Goal: Information Seeking & Learning: Learn about a topic

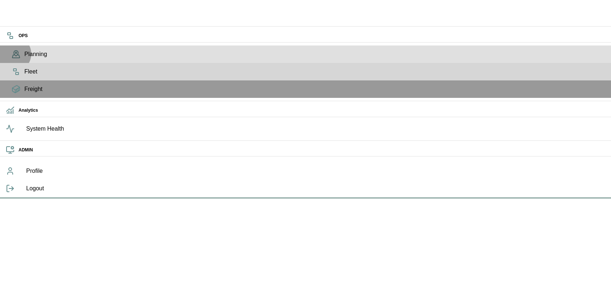
click at [14, 56] on icon at bounding box center [16, 53] width 4 height 5
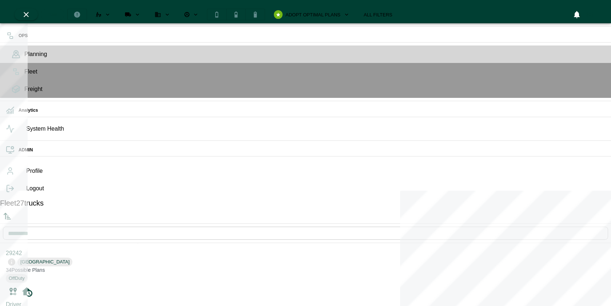
scroll to position [303, 135]
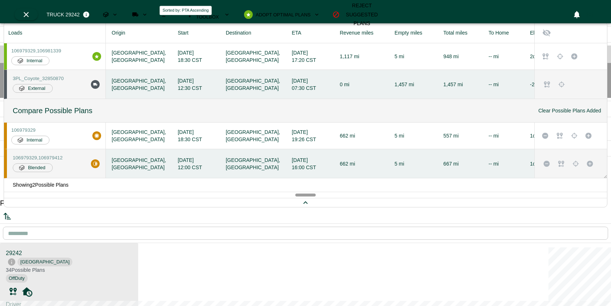
click at [12, 212] on icon "Sorted by: PTA Ascending" at bounding box center [7, 216] width 9 height 9
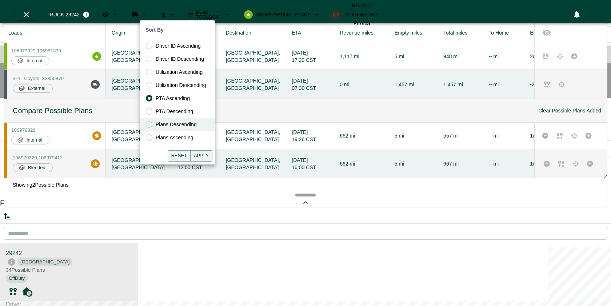
click at [197, 125] on span "Plans Descending" at bounding box center [176, 125] width 41 height 8
click at [205, 154] on button "Apply" at bounding box center [201, 155] width 22 height 11
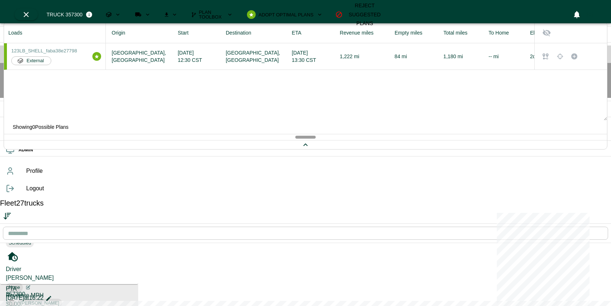
scroll to position [118, 0]
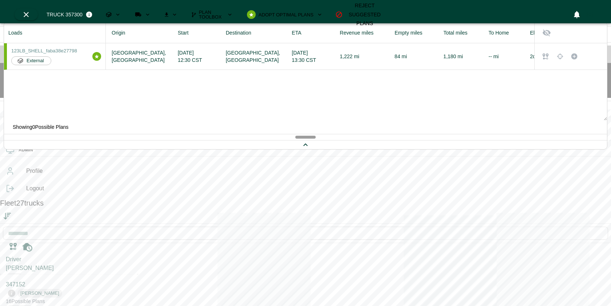
scroll to position [50, 0]
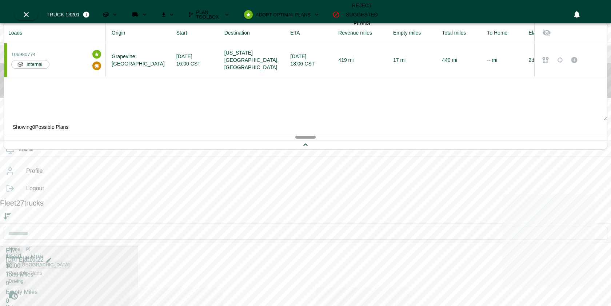
scroll to position [227, 0]
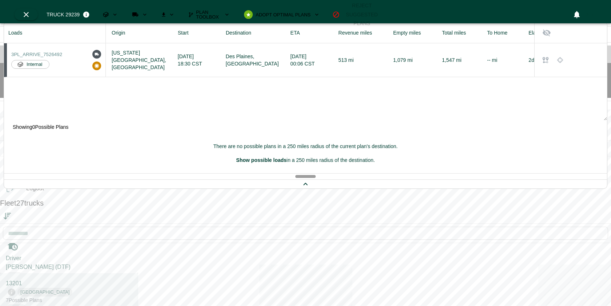
scroll to position [202, 0]
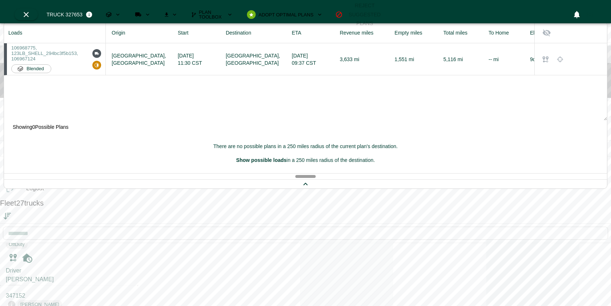
scroll to position [35, 0]
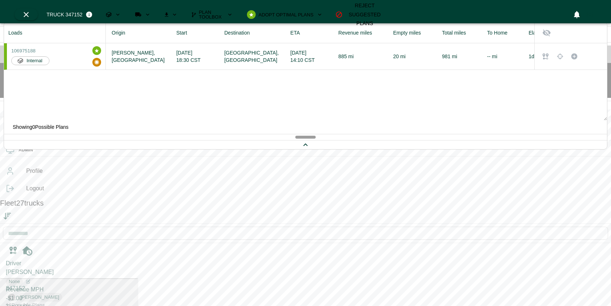
scroll to position [43, 0]
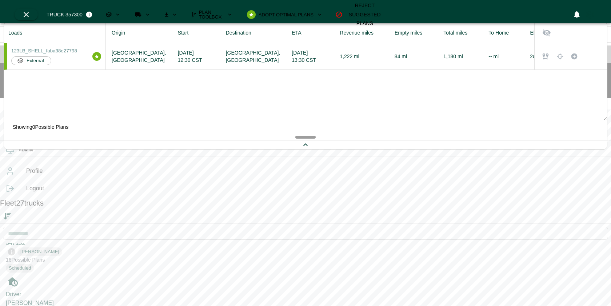
scroll to position [90, 0]
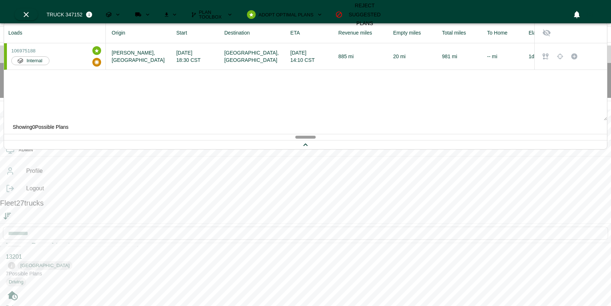
scroll to position [226, 0]
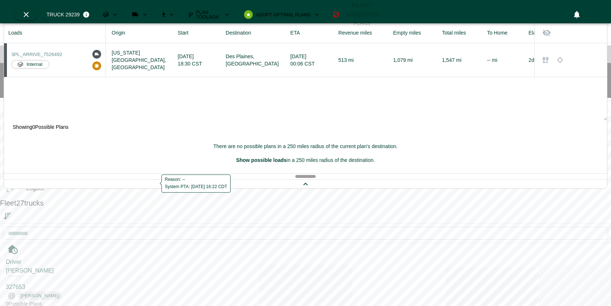
scroll to position [255, 0]
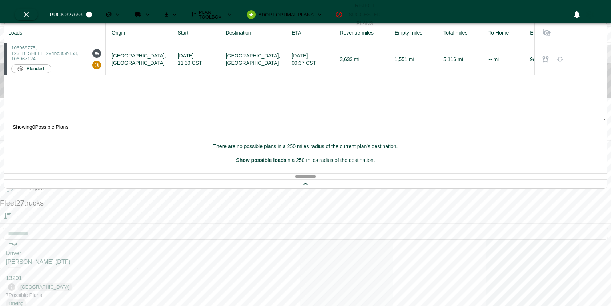
scroll to position [181, 0]
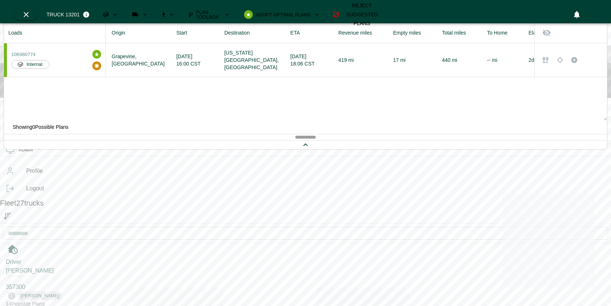
scroll to position [111, 0]
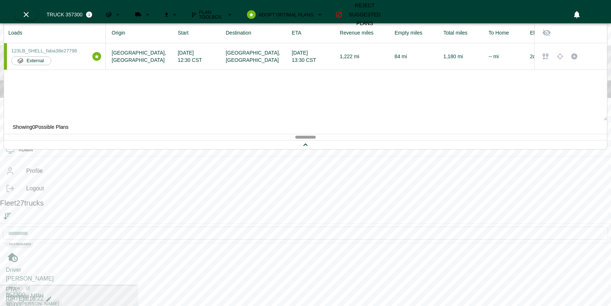
click at [24, 76] on span "Fleet" at bounding box center [314, 71] width 581 height 9
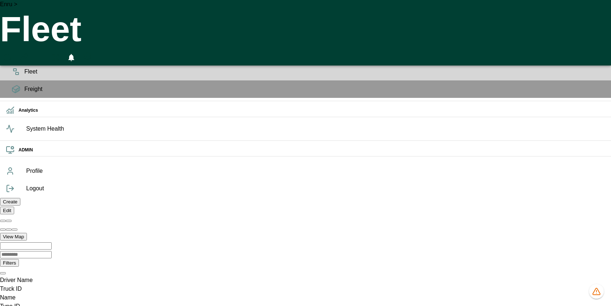
scroll to position [0, 518357]
